Goal: Information Seeking & Learning: Learn about a topic

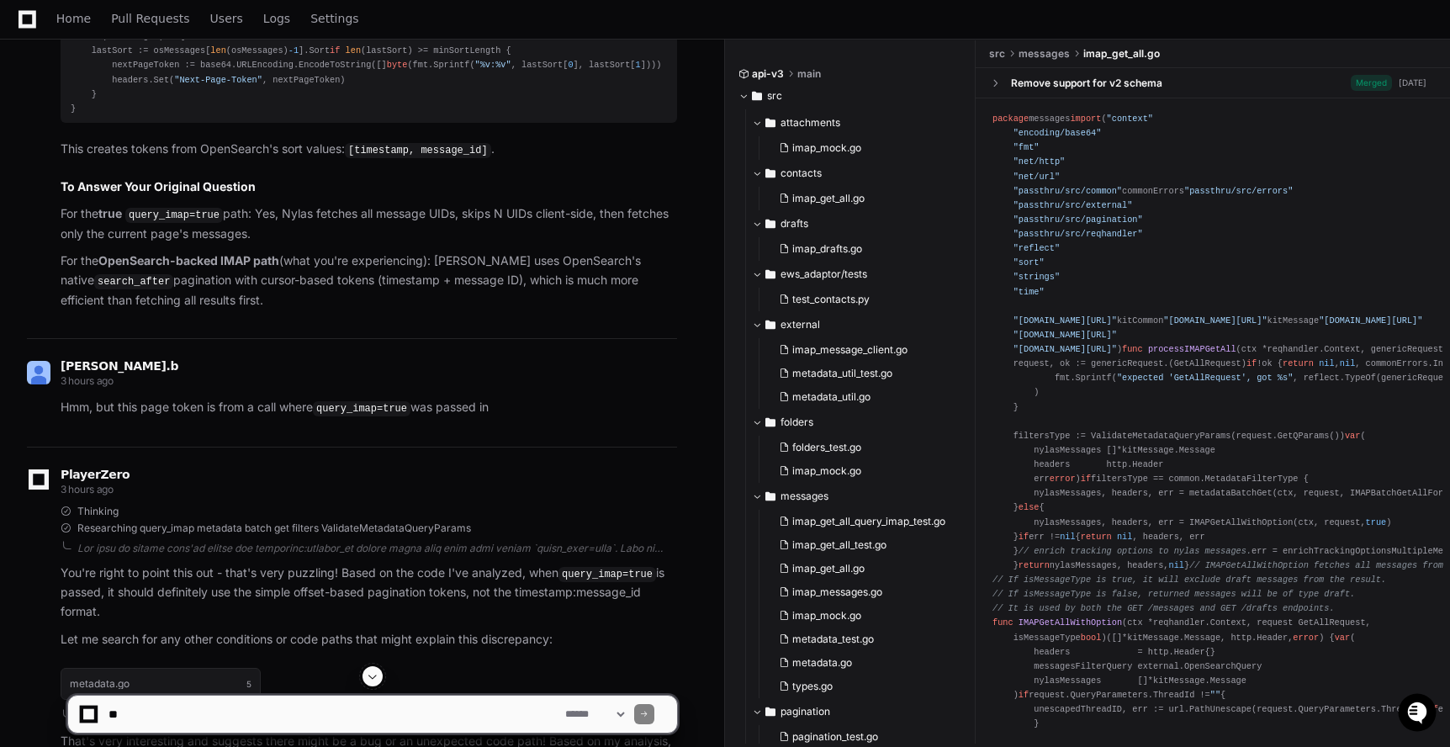
scroll to position [4800, 0]
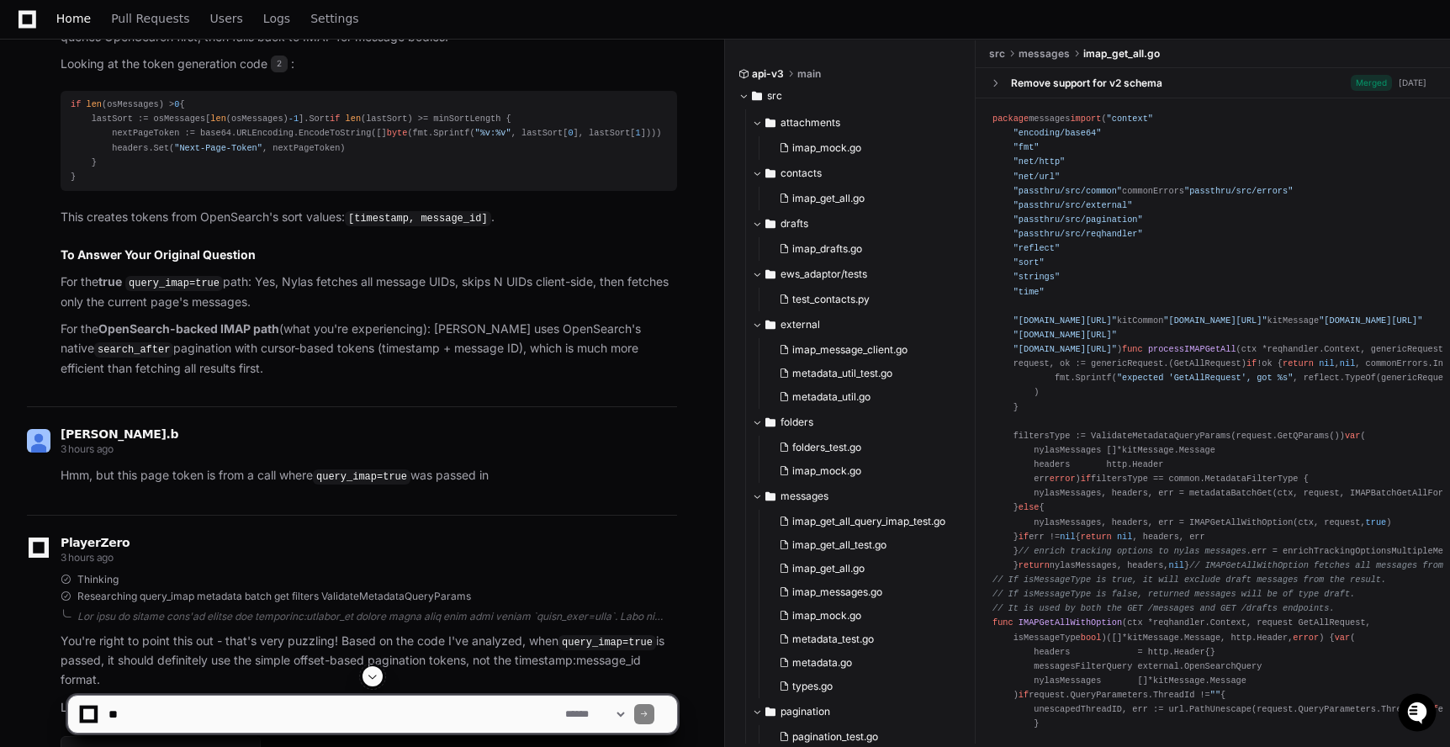
click at [77, 23] on span "Home" at bounding box center [73, 18] width 34 height 10
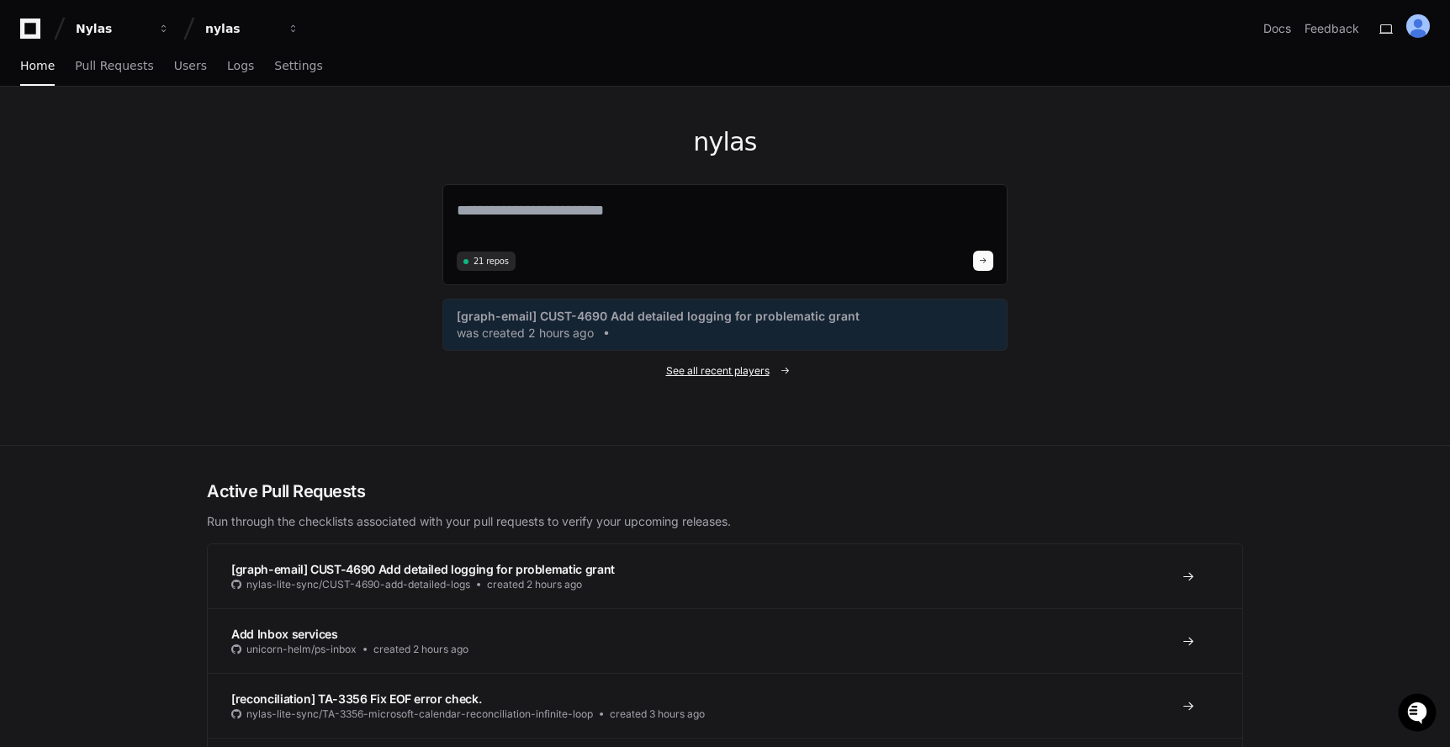
click at [744, 364] on span "See all recent players" at bounding box center [717, 370] width 103 height 13
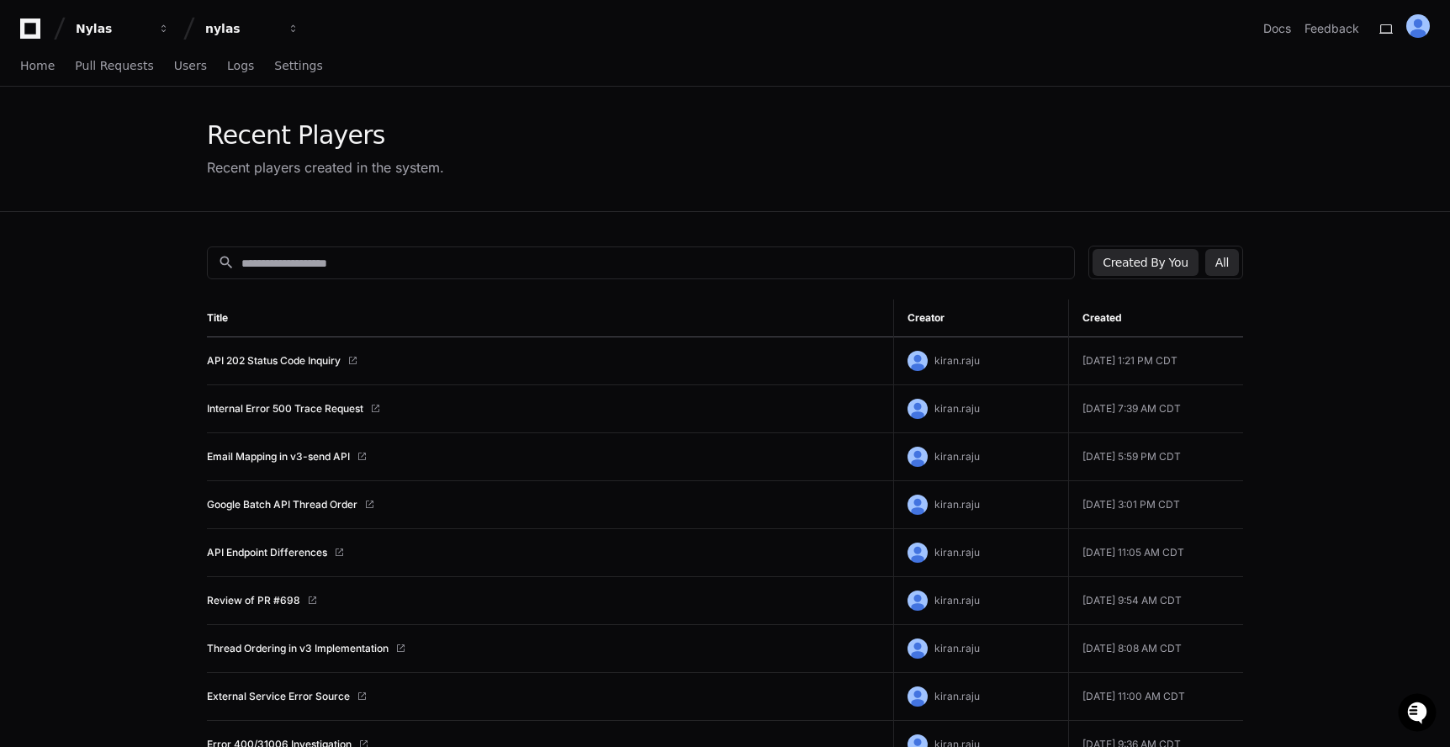
click at [1231, 252] on button "All" at bounding box center [1222, 262] width 34 height 27
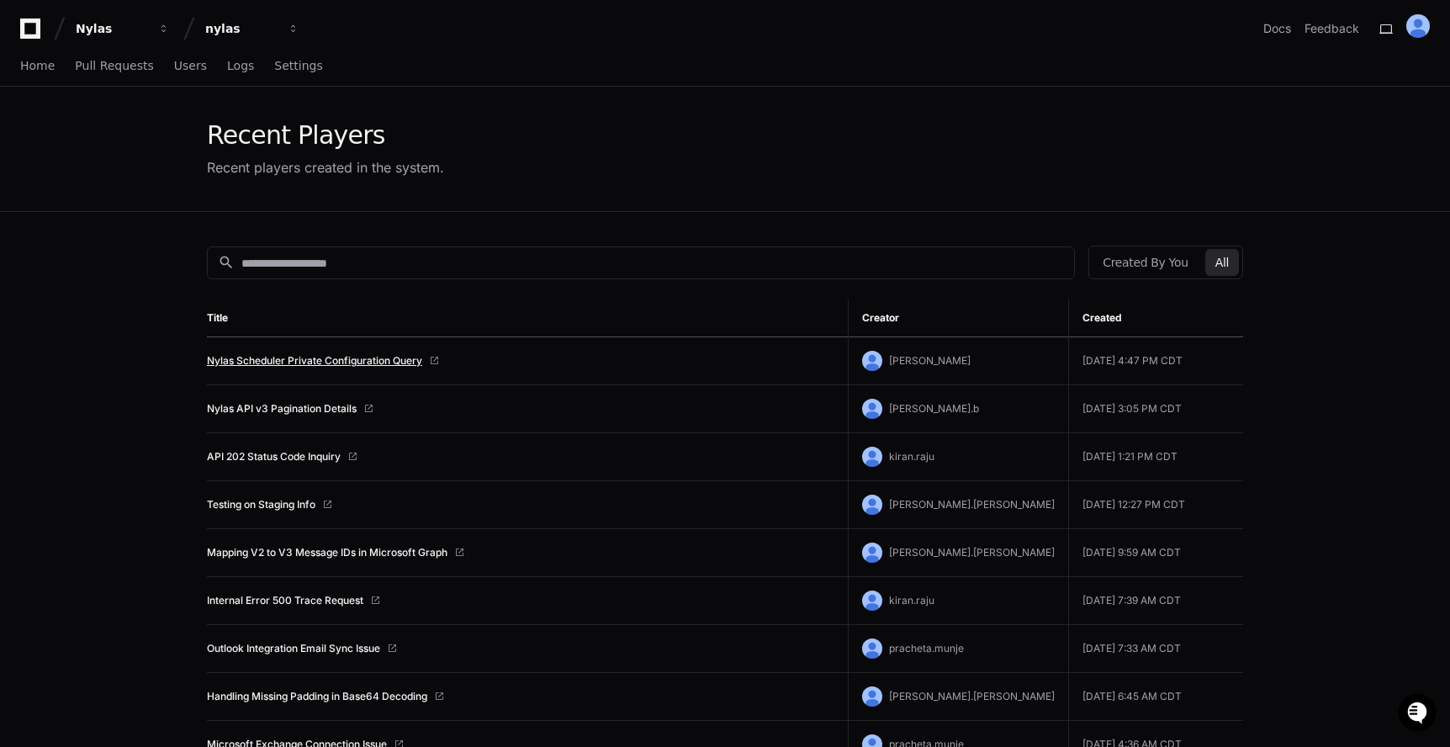
click at [415, 356] on link "Nylas Scheduler Private Configuration Query" at bounding box center [314, 360] width 215 height 13
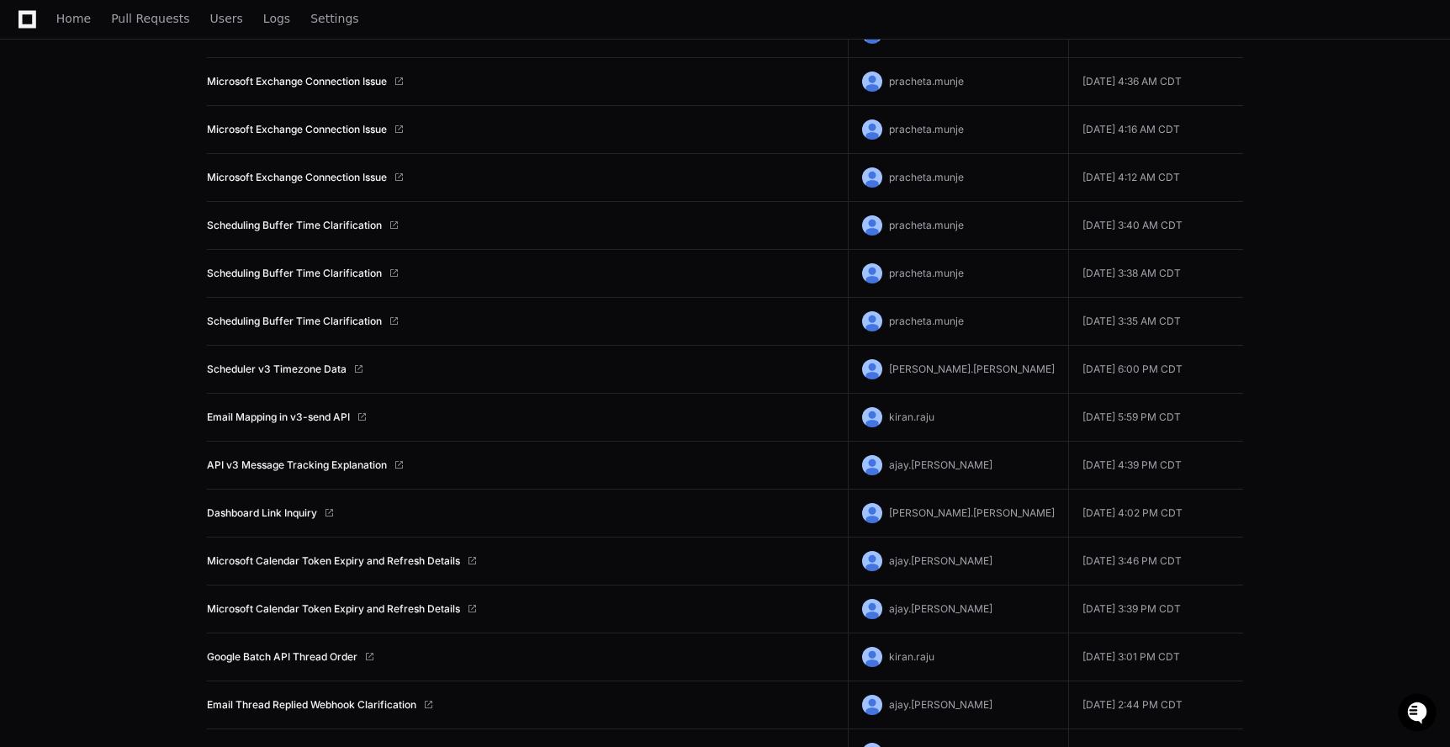
scroll to position [671, 0]
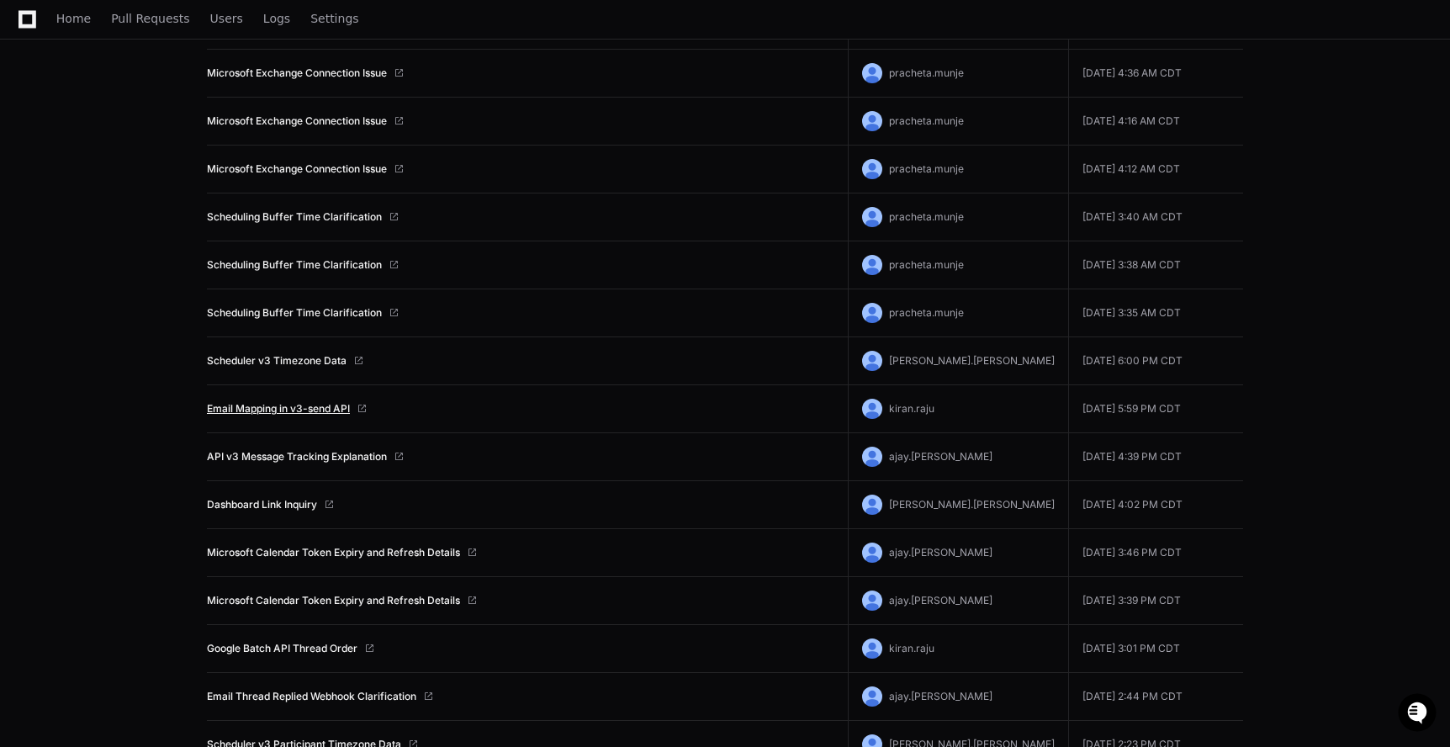
click at [332, 403] on link "Email Mapping in v3-send API" at bounding box center [278, 408] width 143 height 13
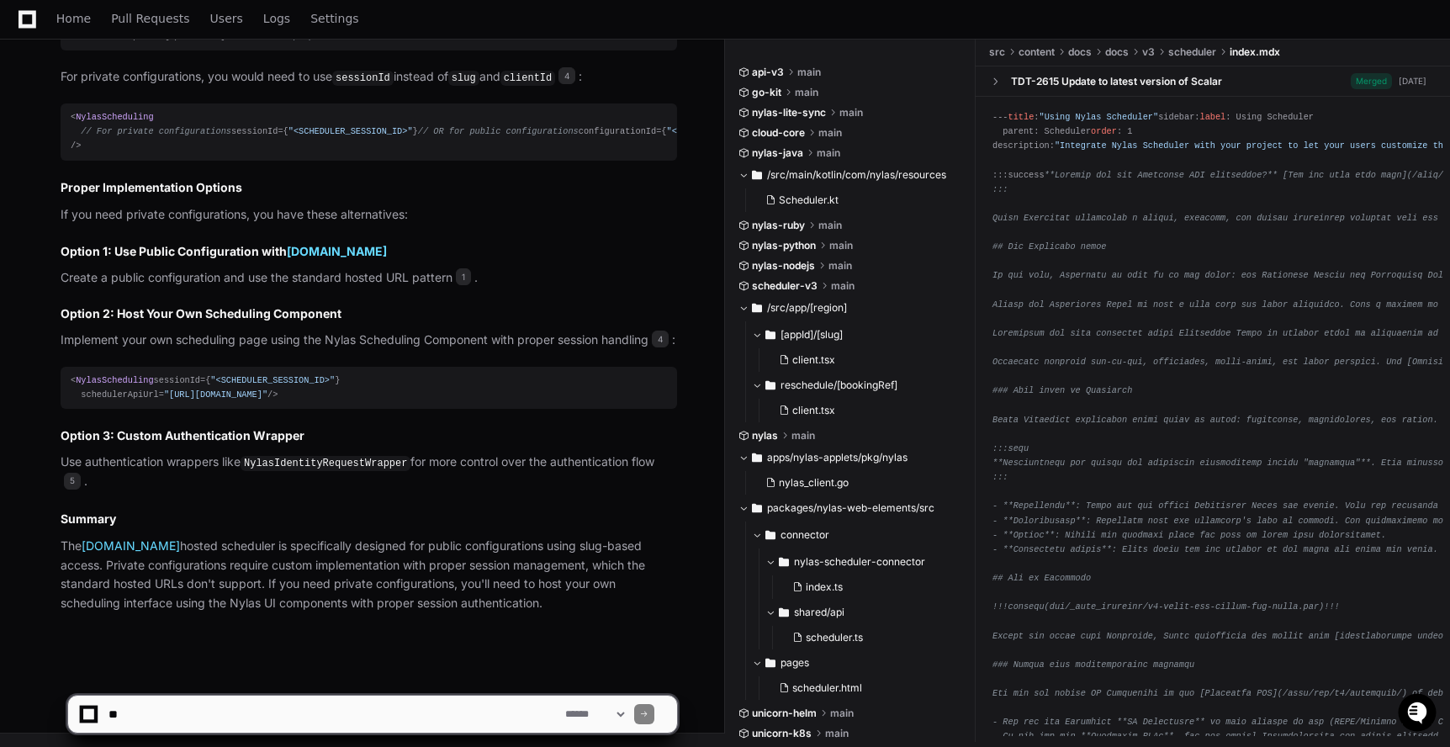
scroll to position [1643, 0]
